Goal: Information Seeking & Learning: Learn about a topic

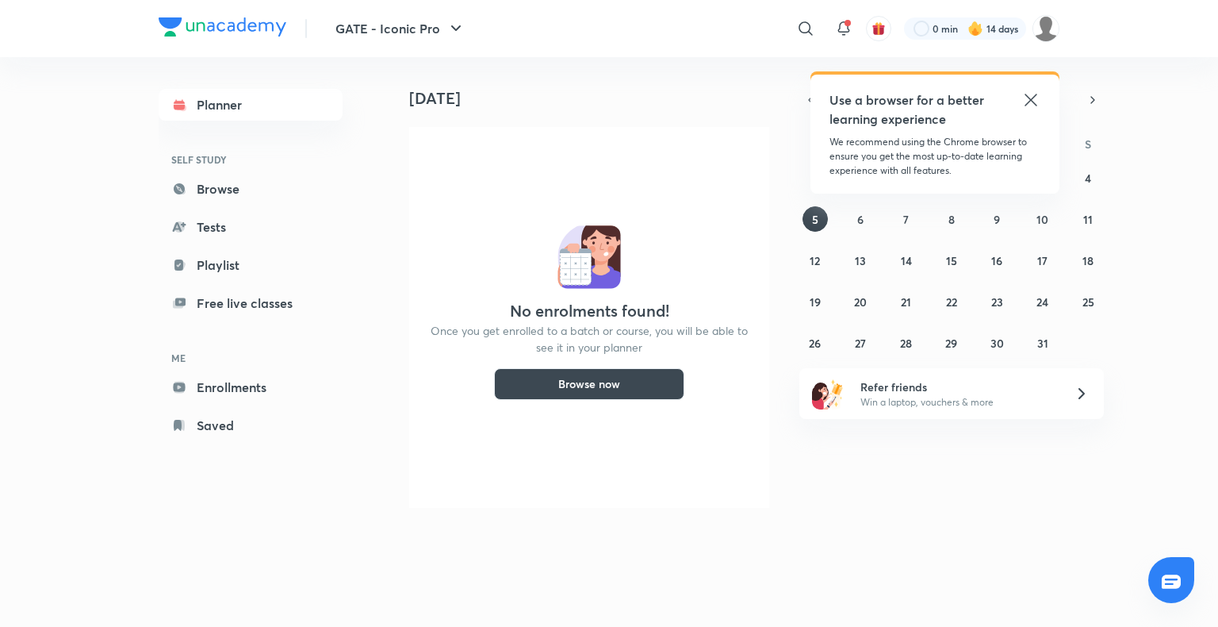
click at [1029, 106] on icon at bounding box center [1031, 99] width 19 height 19
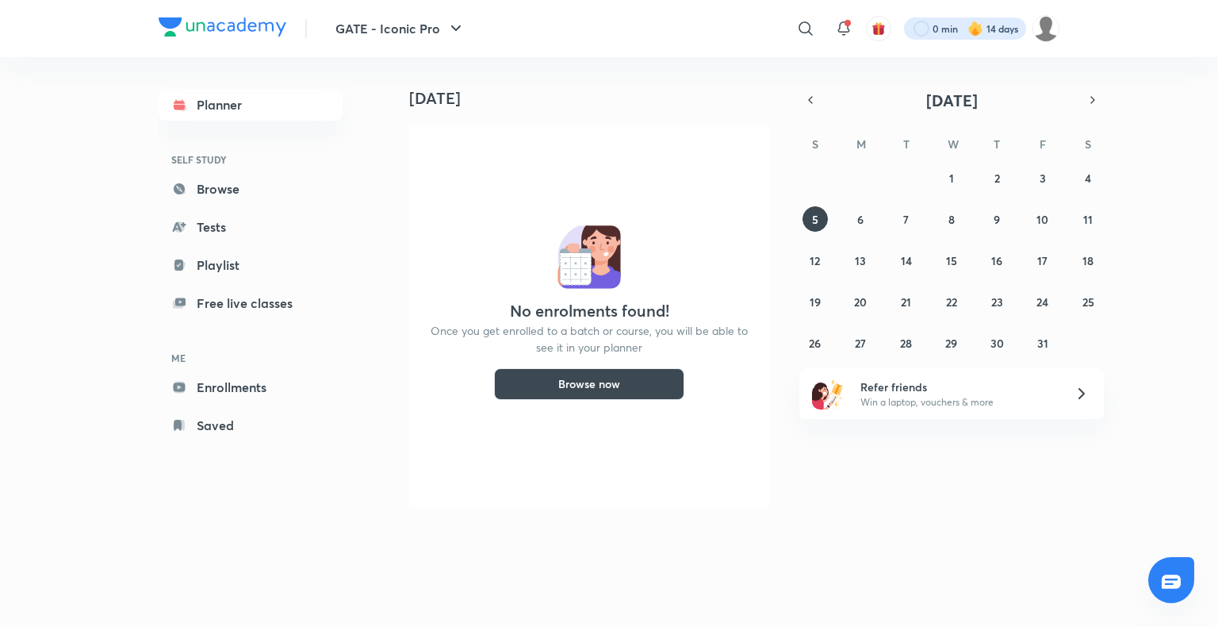
click at [993, 37] on div at bounding box center [965, 28] width 122 height 22
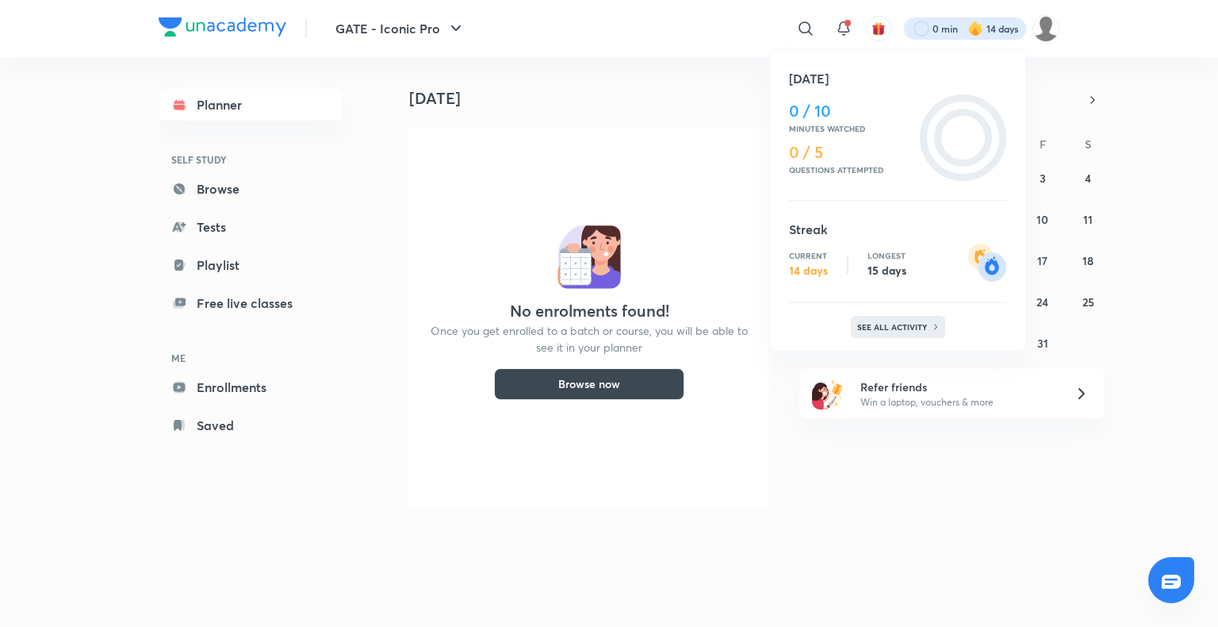
click at [899, 316] on div "See all activity" at bounding box center [898, 327] width 94 height 22
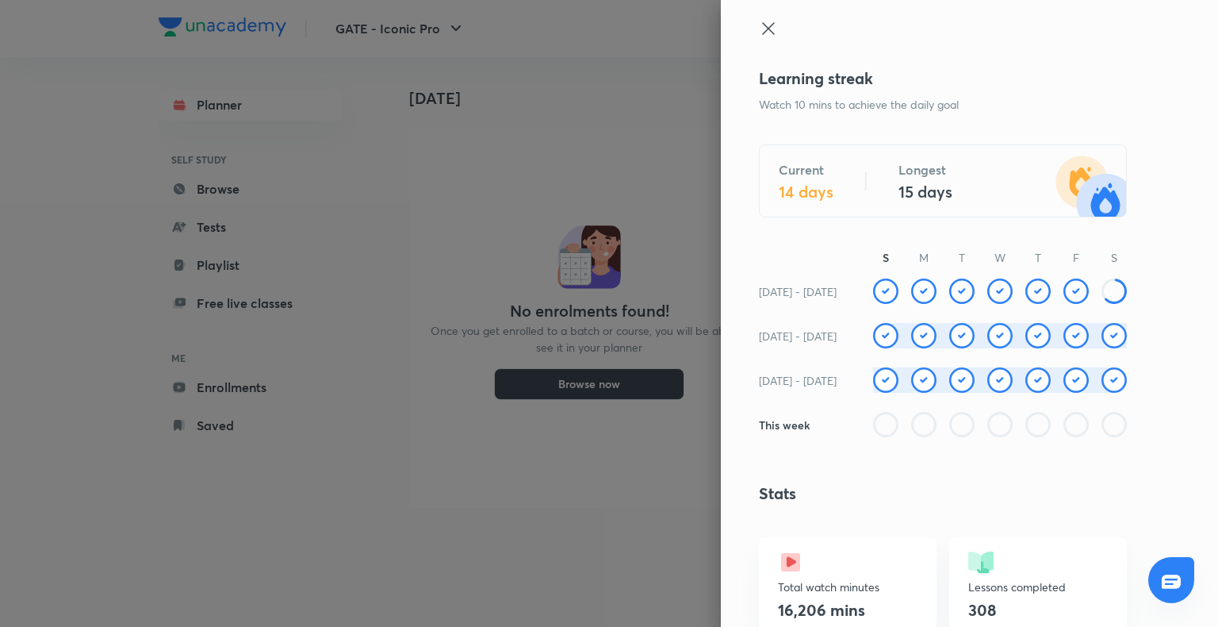
click at [1064, 292] on img at bounding box center [1076, 290] width 25 height 25
click at [1107, 293] on icon at bounding box center [1114, 290] width 25 height 25
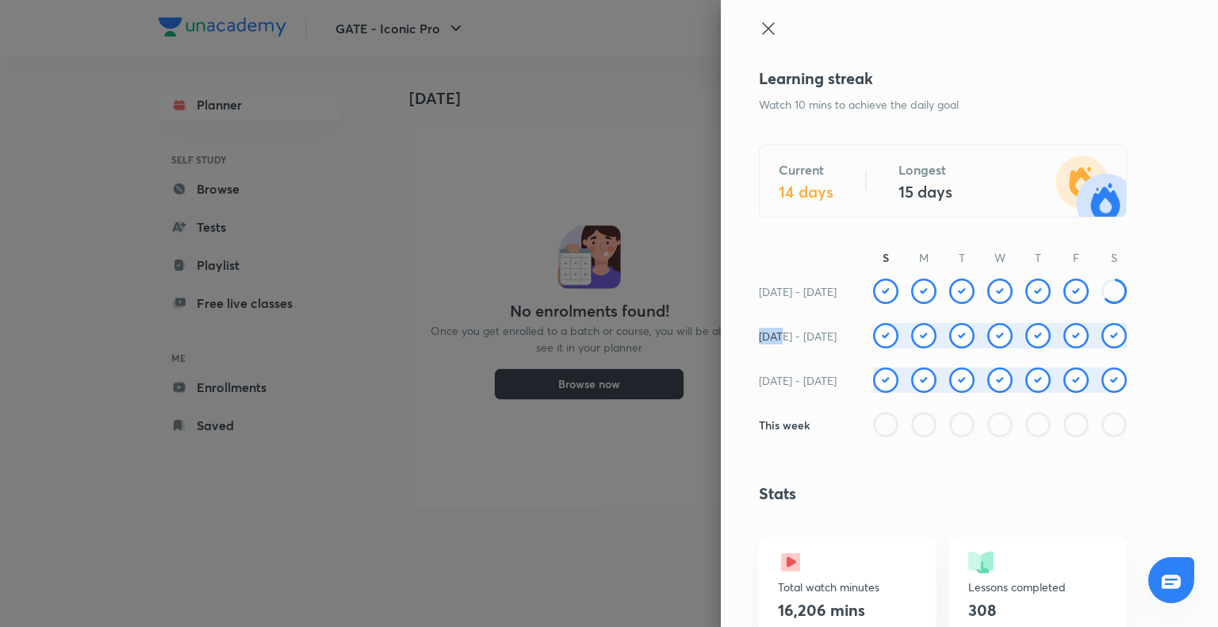
click at [1107, 293] on icon at bounding box center [1114, 290] width 25 height 25
click at [554, 152] on div at bounding box center [609, 313] width 1218 height 627
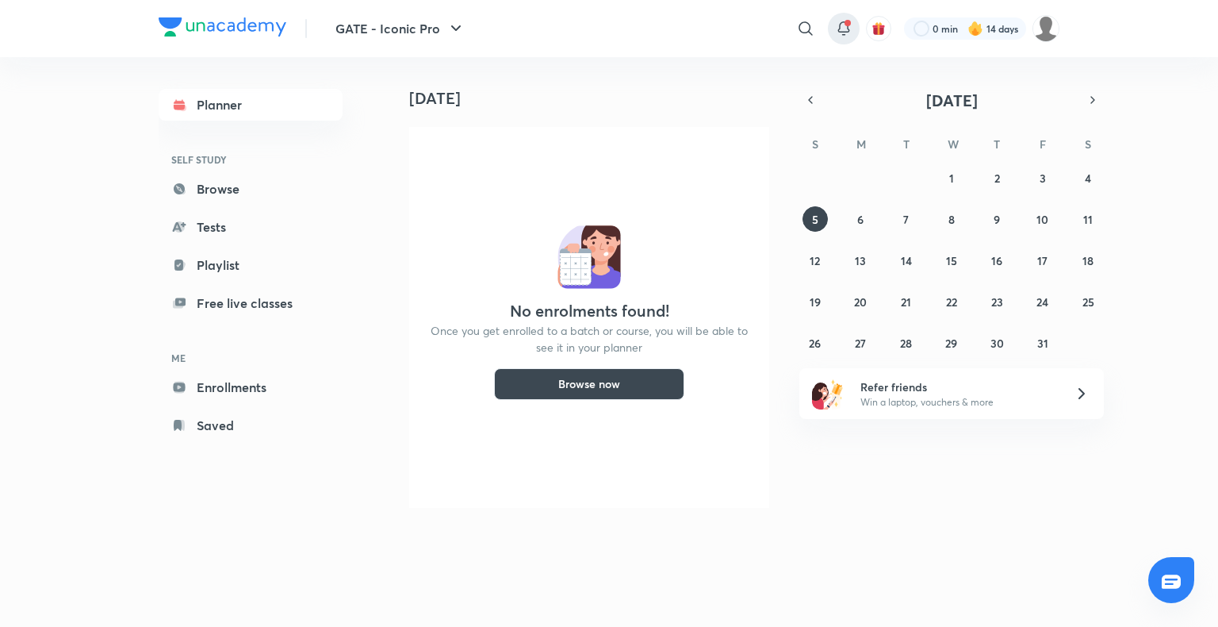
click at [845, 33] on icon at bounding box center [843, 28] width 19 height 19
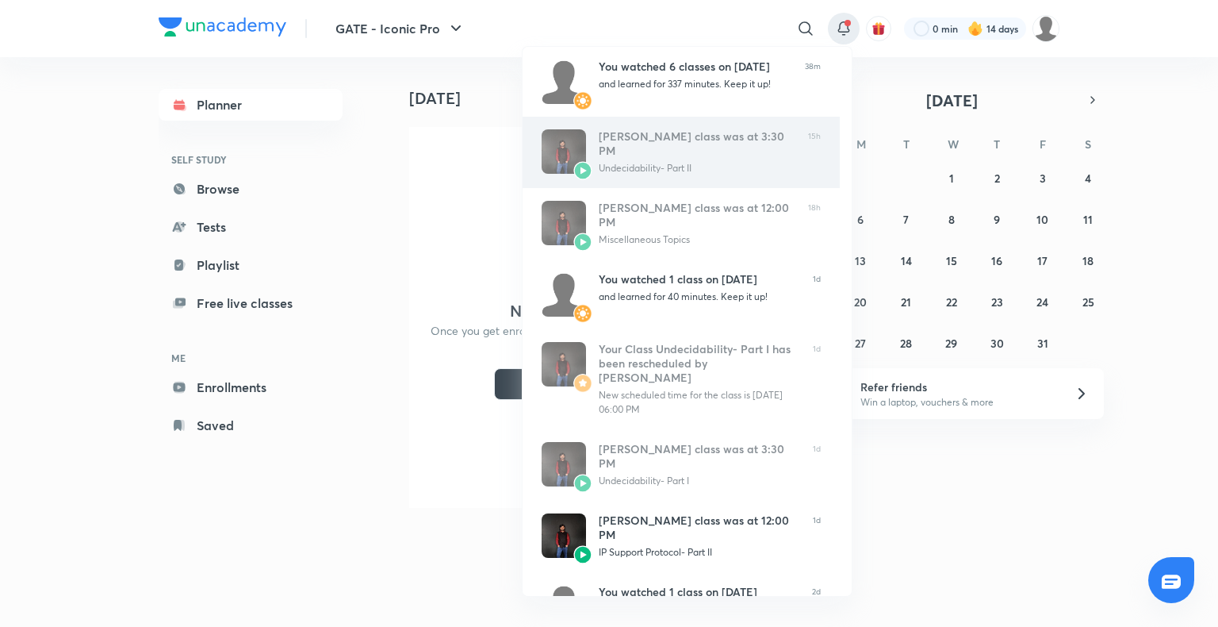
click at [657, 120] on link "Ankit Kumar’s class was at 3:30 PM Undecidability- Part II 15h" at bounding box center [681, 152] width 317 height 71
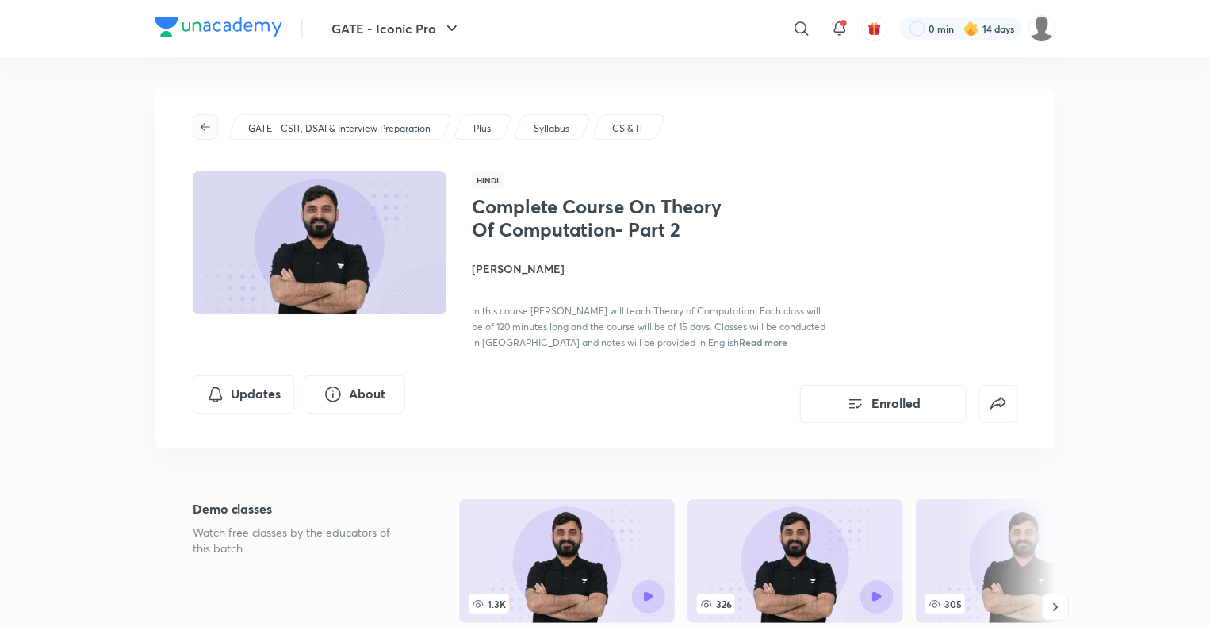
click at [217, 124] on span "button" at bounding box center [206, 127] width 24 height 13
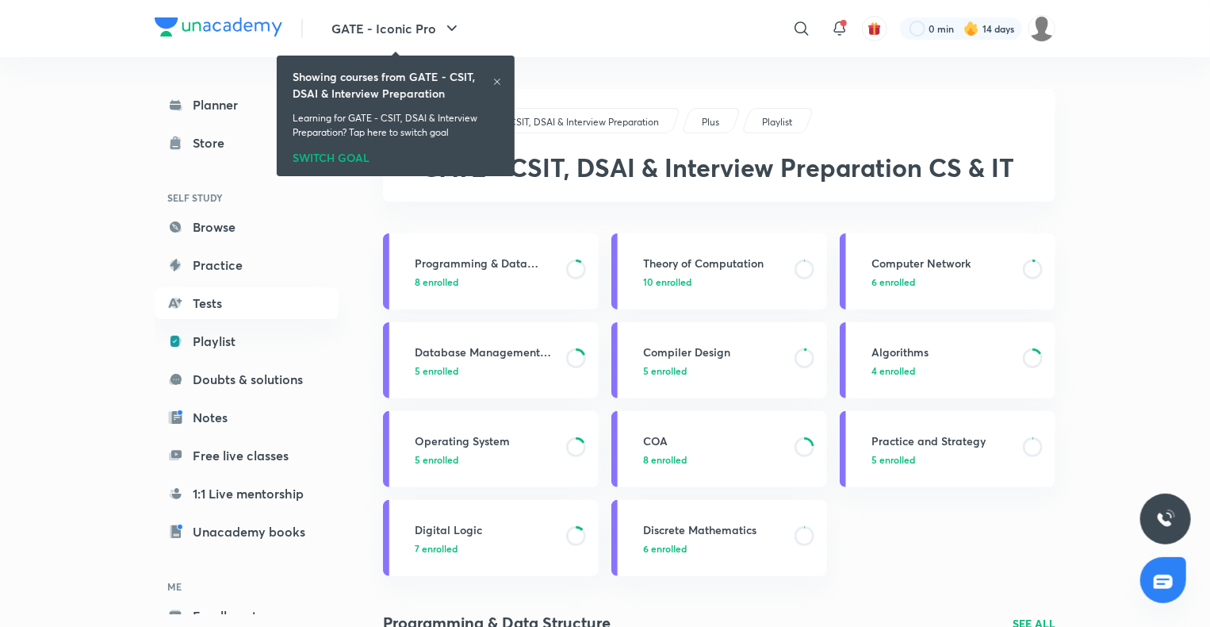
click at [494, 79] on icon at bounding box center [497, 82] width 6 height 6
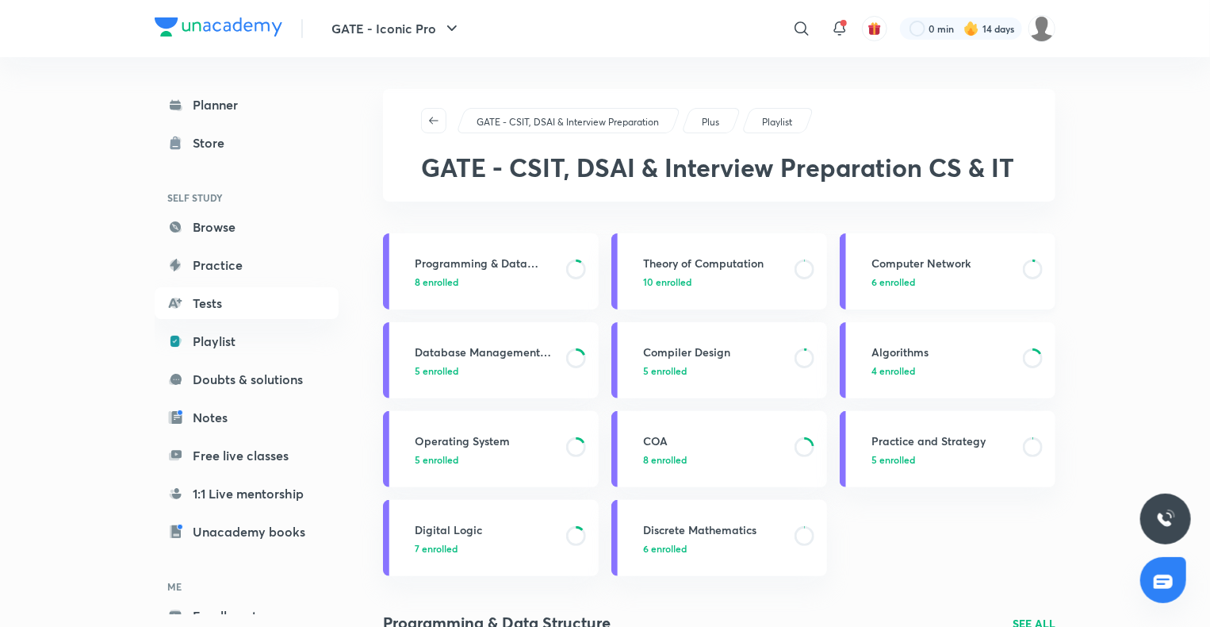
click at [886, 244] on link "Computer Network 6 enrolled" at bounding box center [948, 271] width 216 height 76
click at [884, 253] on link "Computer Network 6 enrolled" at bounding box center [948, 271] width 216 height 76
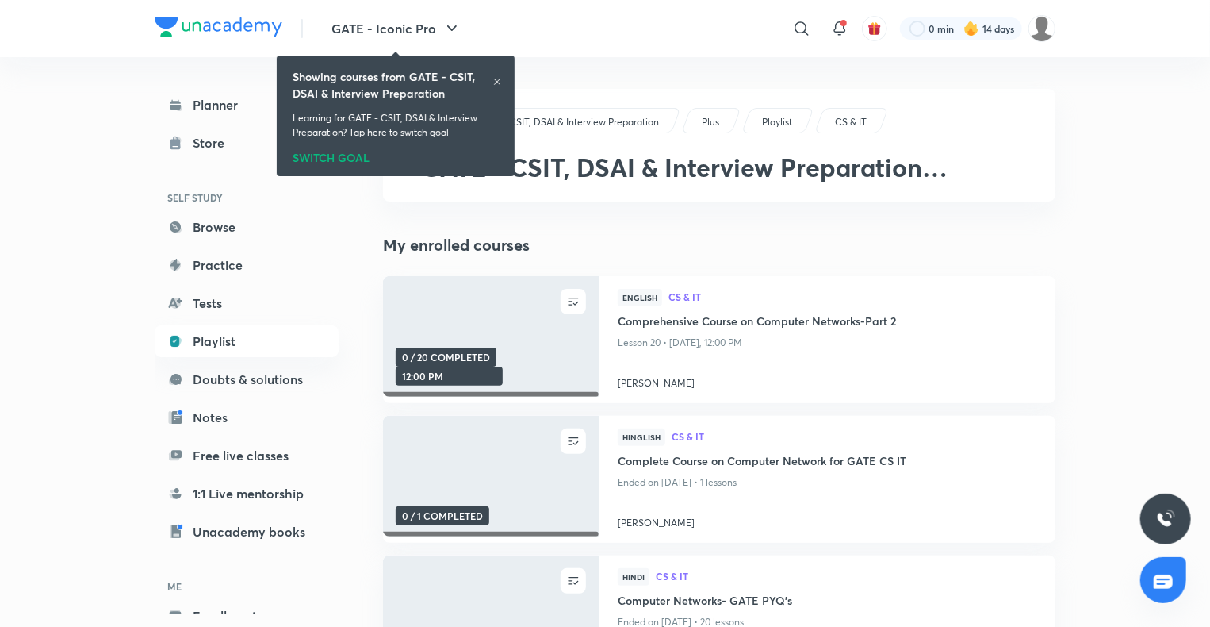
click at [887, 263] on div "My enrolled courses UNENROLL 0 / 20 COMPLETED 12:00 PM English CS & IT Comprehe…" at bounding box center [719, 491] width 673 height 516
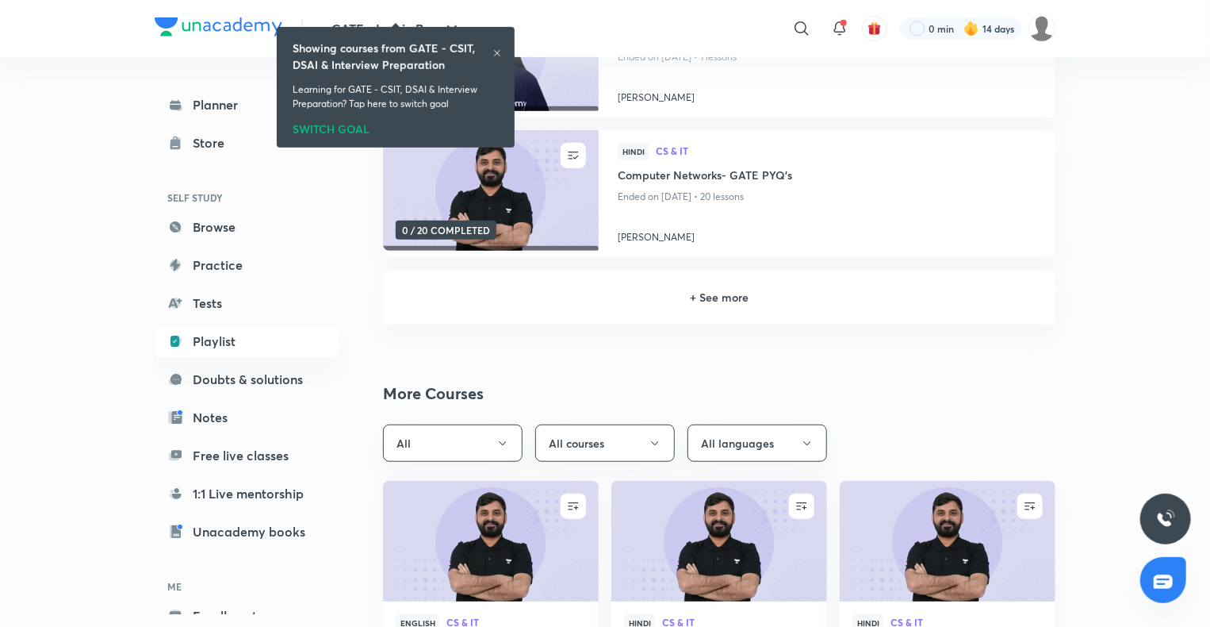
scroll to position [383, 0]
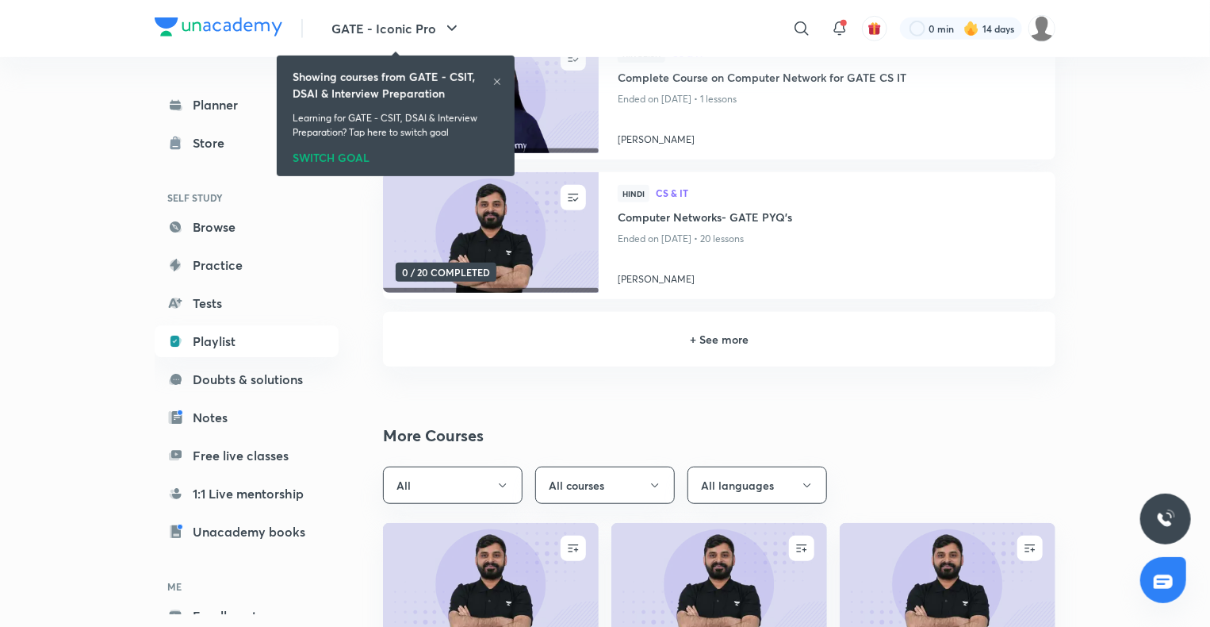
click at [723, 341] on h6 "+ See more" at bounding box center [719, 339] width 635 height 17
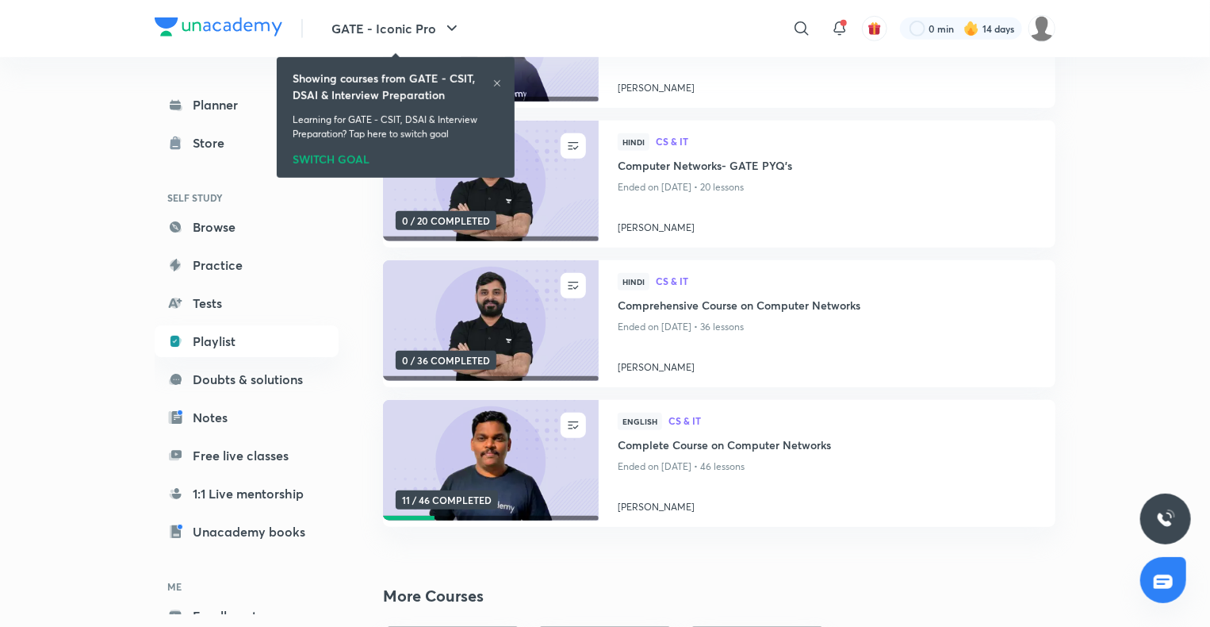
scroll to position [436, 0]
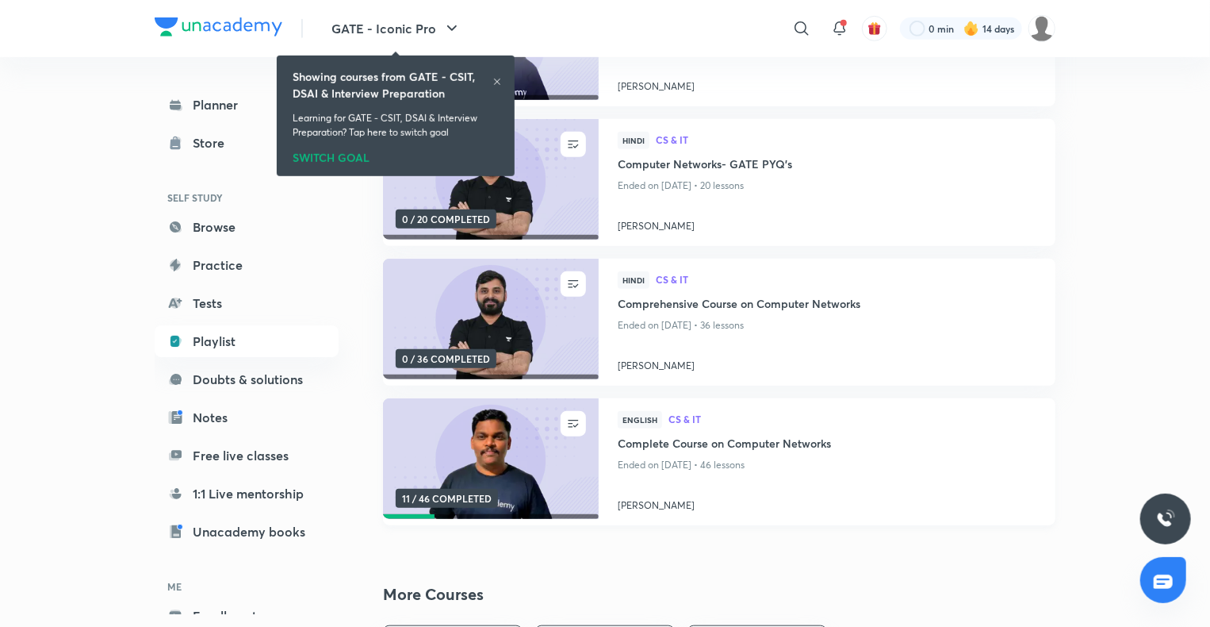
click at [704, 444] on h4 "Complete Course on Computer Networks" at bounding box center [827, 445] width 419 height 20
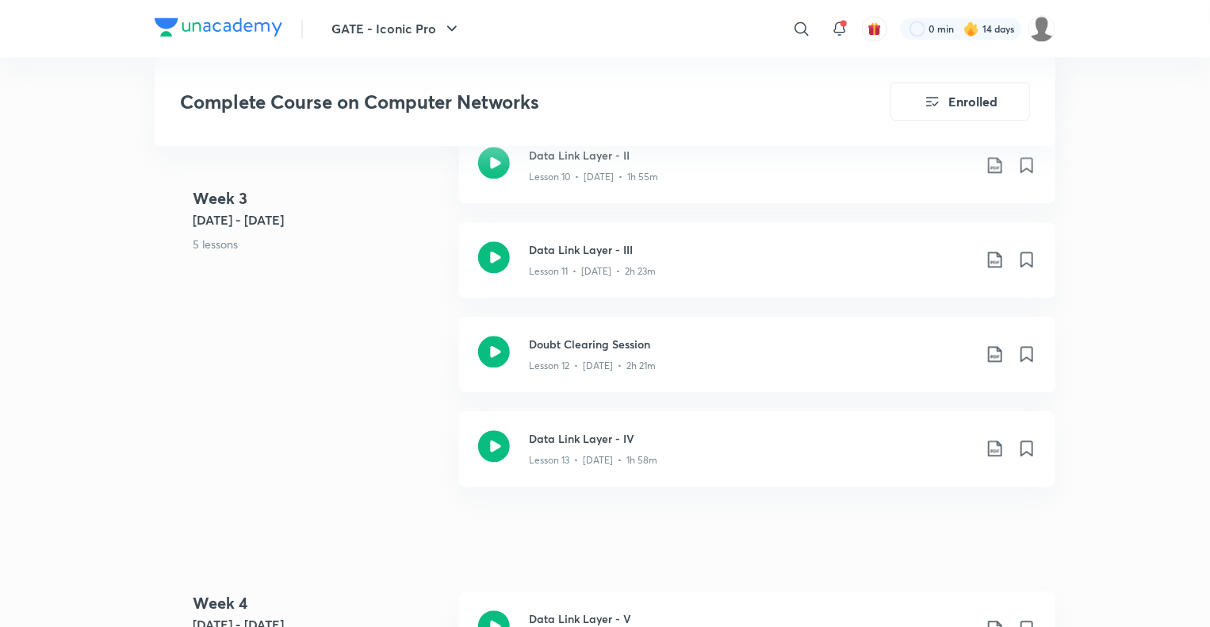
scroll to position [1851, 0]
click at [844, 375] on div "Doubt Clearing Session Lesson 12 • [DATE] • 2h 21m" at bounding box center [757, 354] width 597 height 75
click at [604, 417] on div "Data Link Layer - IV Lesson 13 • [DATE] • 1h 58m" at bounding box center [757, 449] width 597 height 75
